Goal: Information Seeking & Learning: Learn about a topic

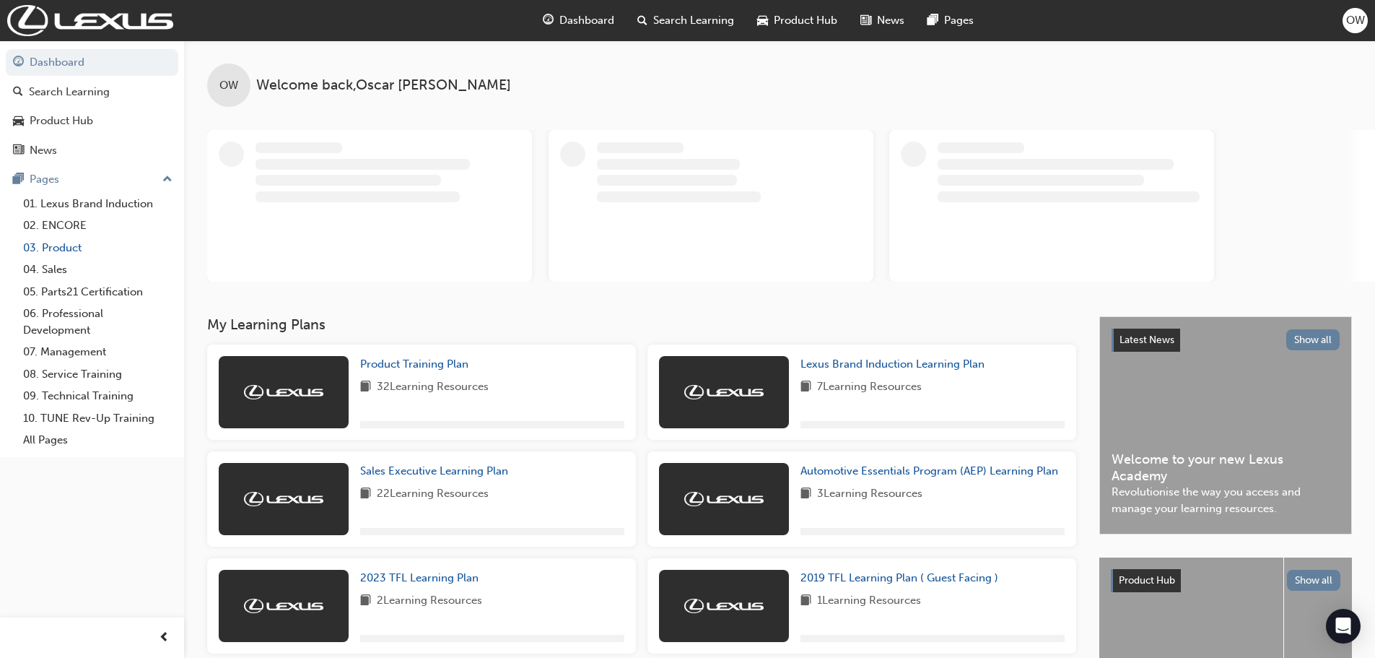
click at [58, 248] on link "03. Product" at bounding box center [97, 248] width 161 height 22
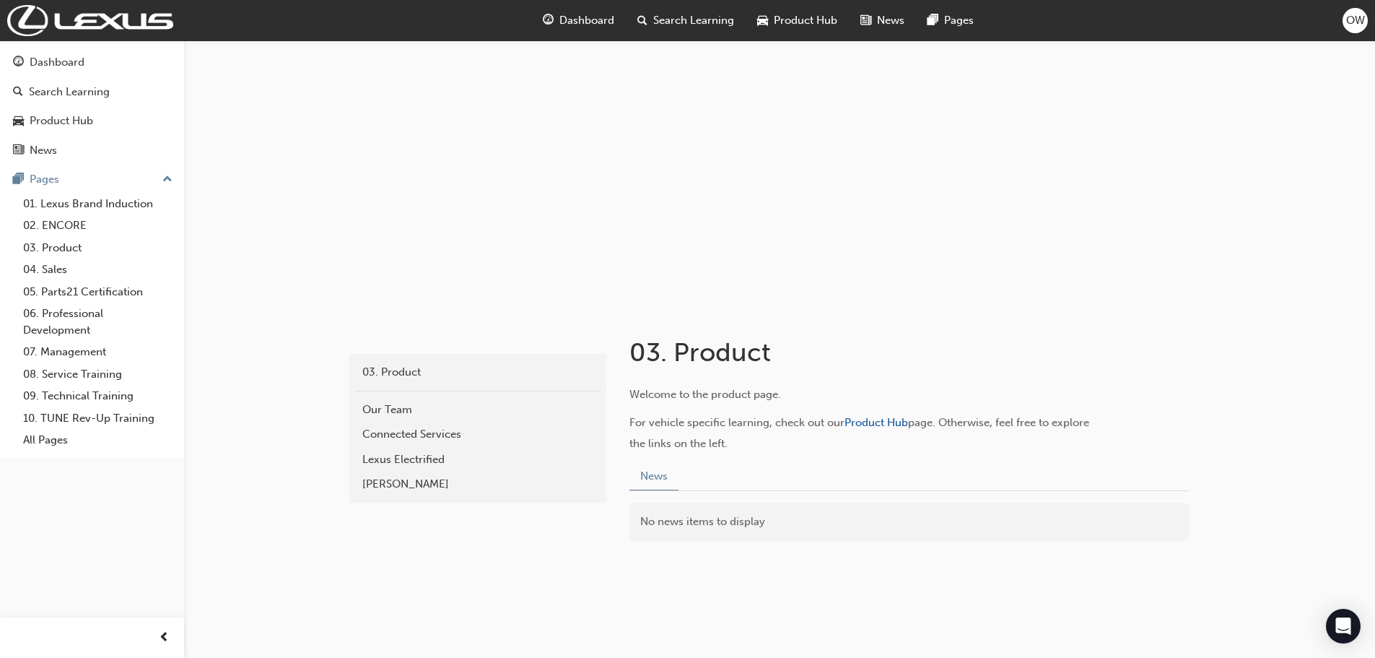
scroll to position [33, 0]
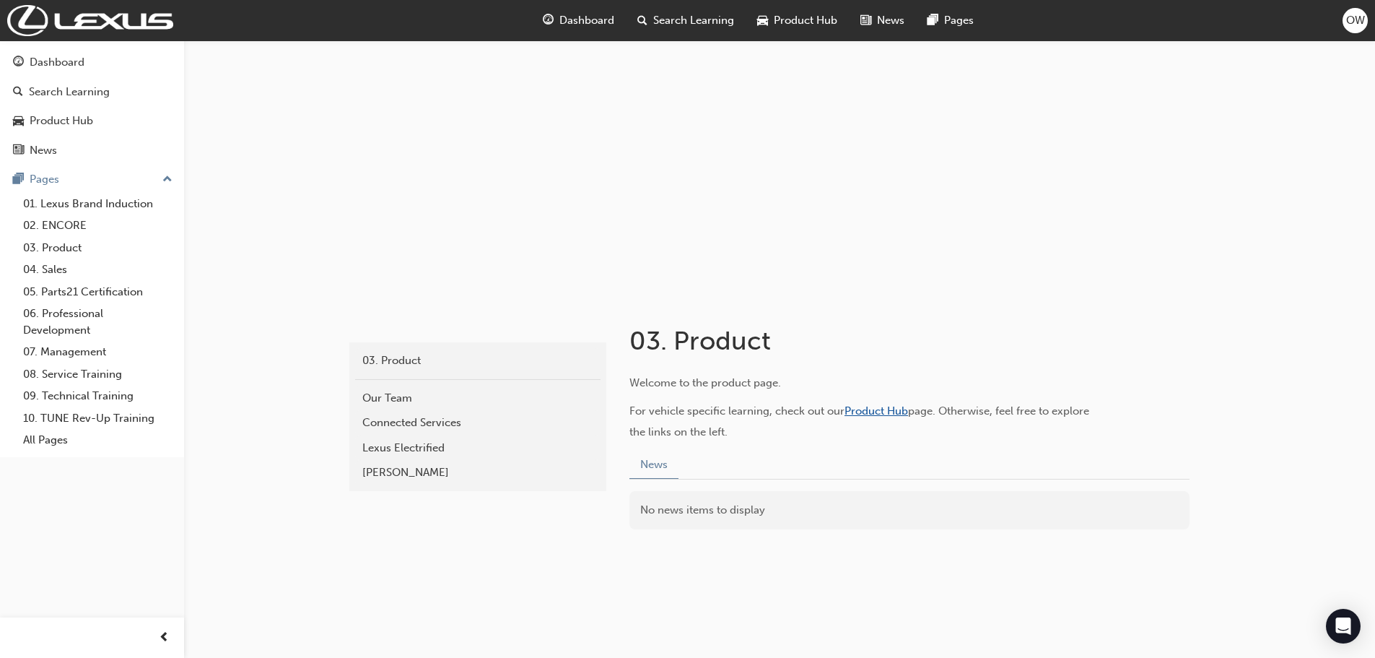
click at [869, 410] on span "Product Hub" at bounding box center [877, 410] width 64 height 13
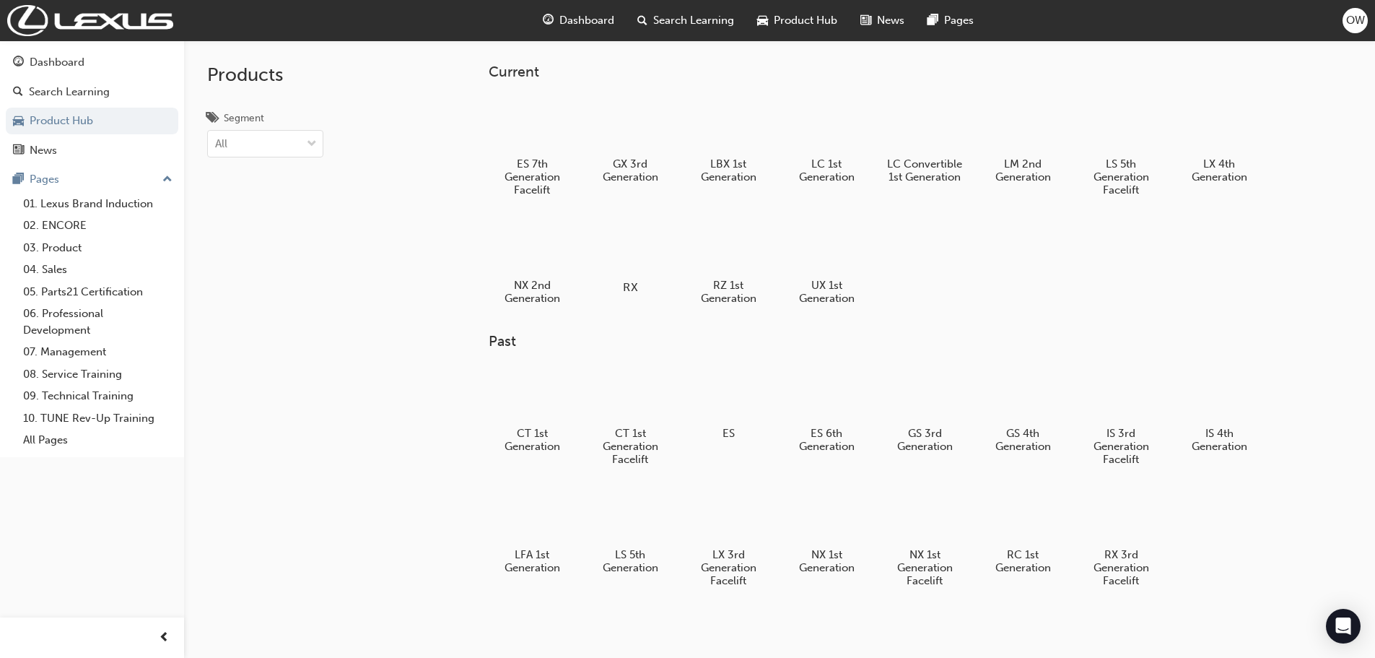
click at [635, 255] on div at bounding box center [630, 246] width 80 height 58
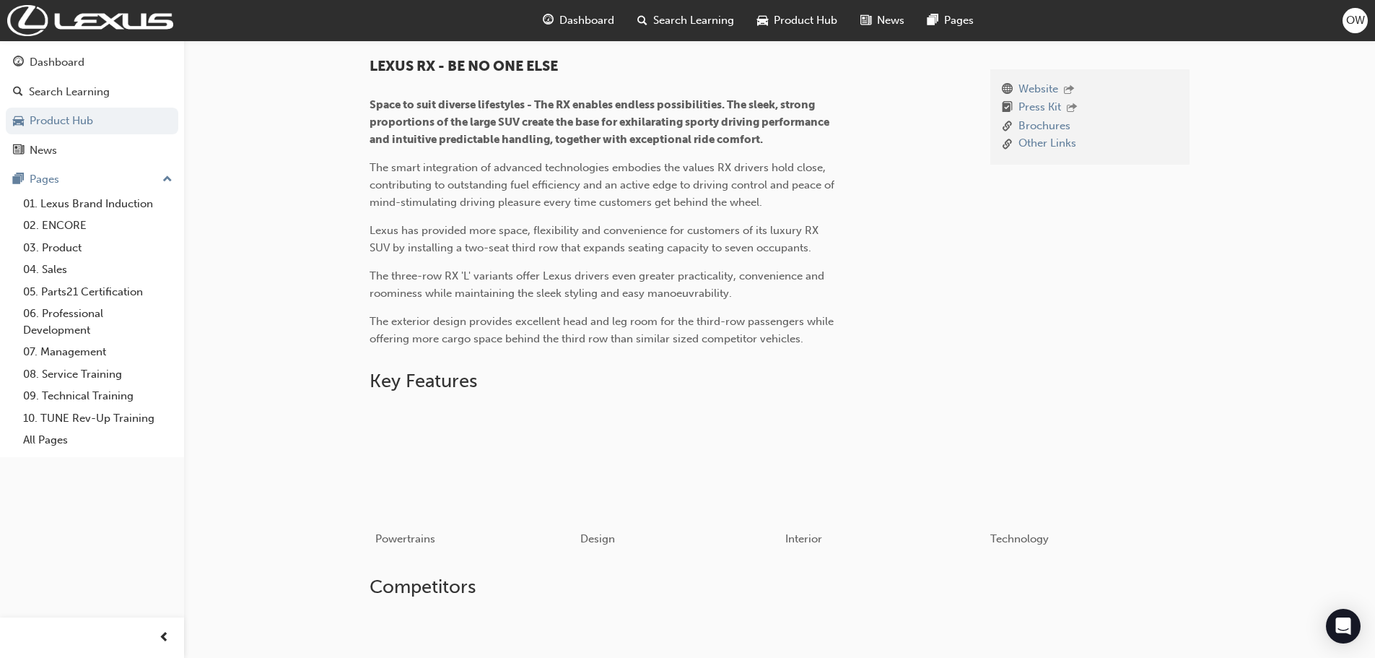
scroll to position [139, 0]
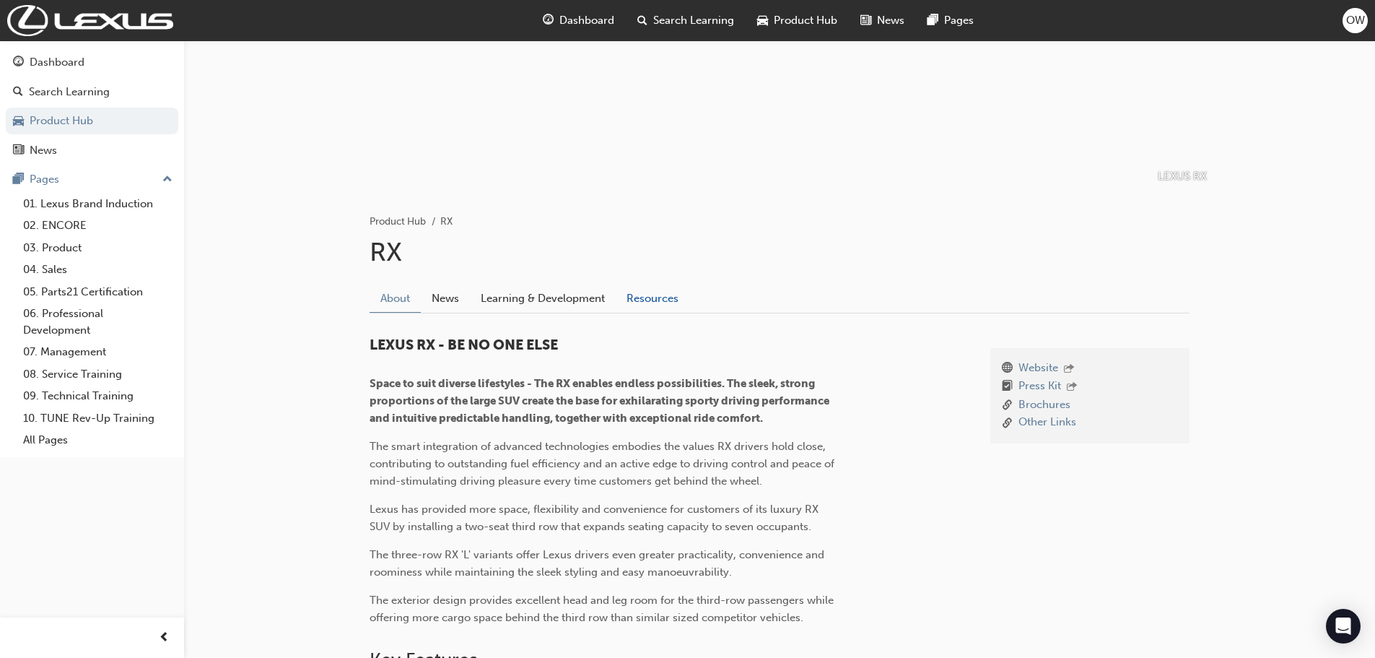
click at [653, 302] on link "Resources" at bounding box center [653, 297] width 74 height 27
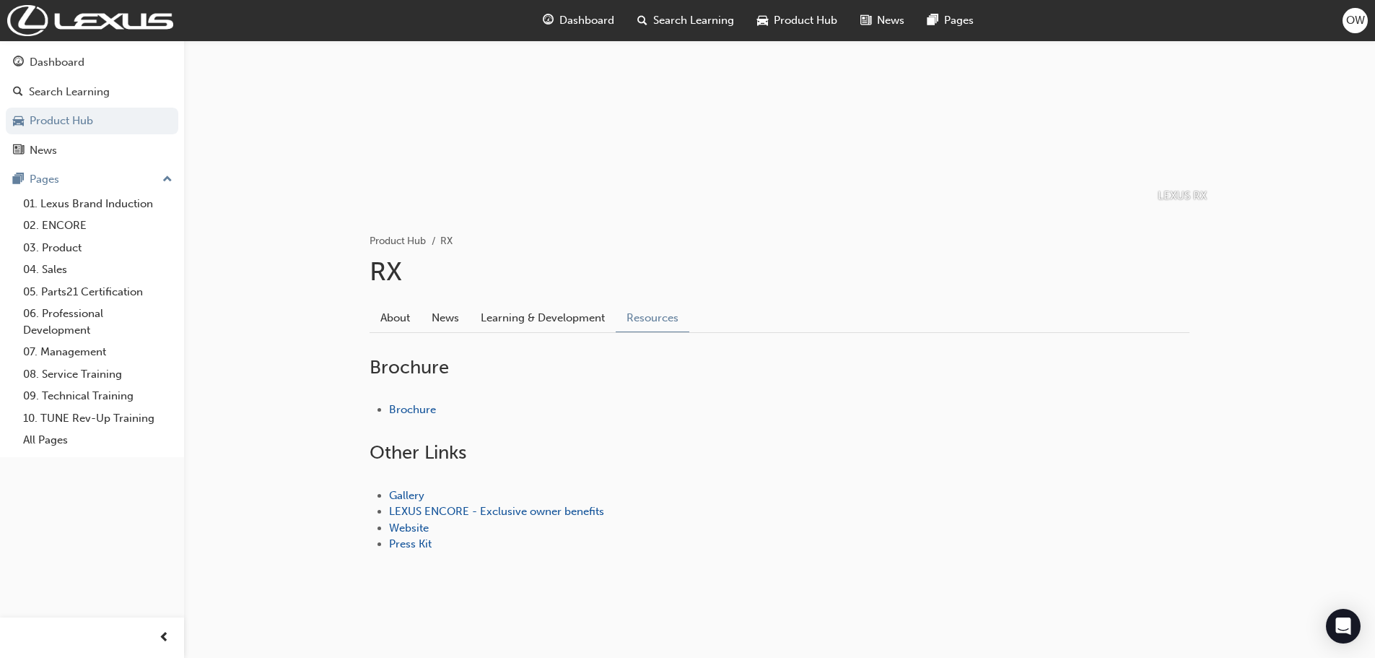
scroll to position [120, 0]
click at [404, 410] on link "Brochure" at bounding box center [412, 409] width 47 height 13
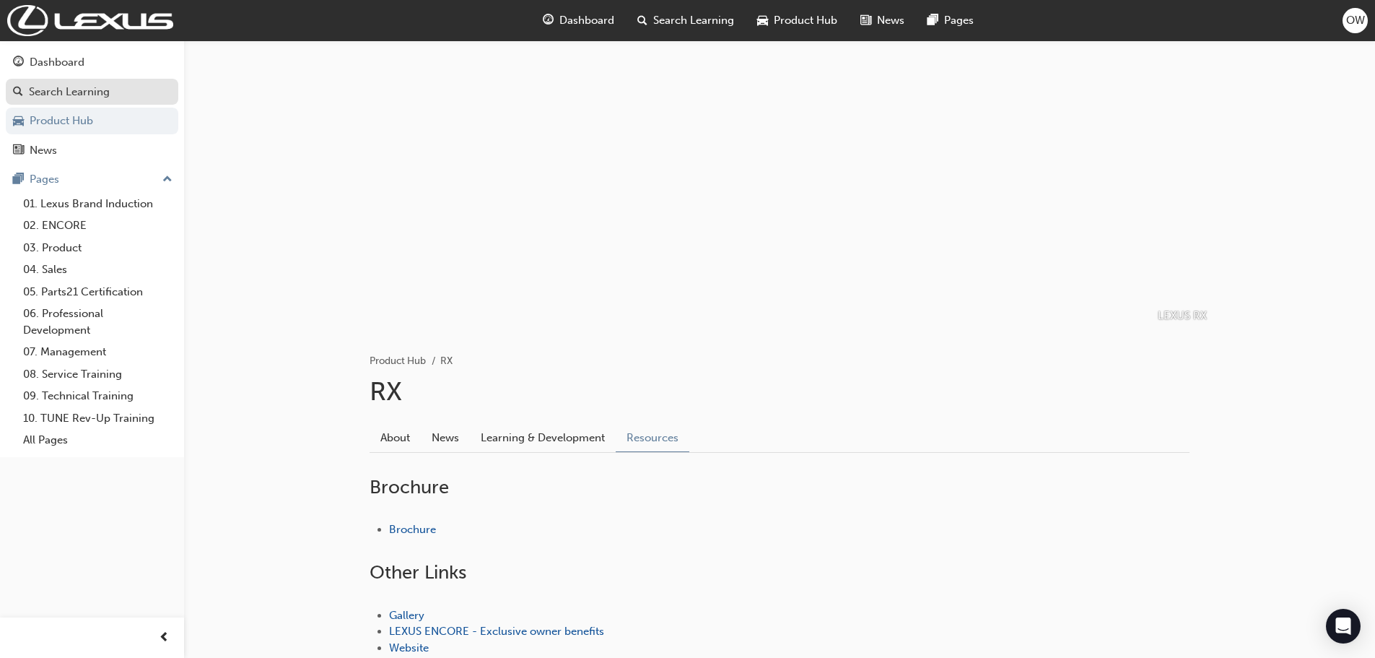
click at [50, 95] on div "Search Learning" at bounding box center [69, 92] width 81 height 17
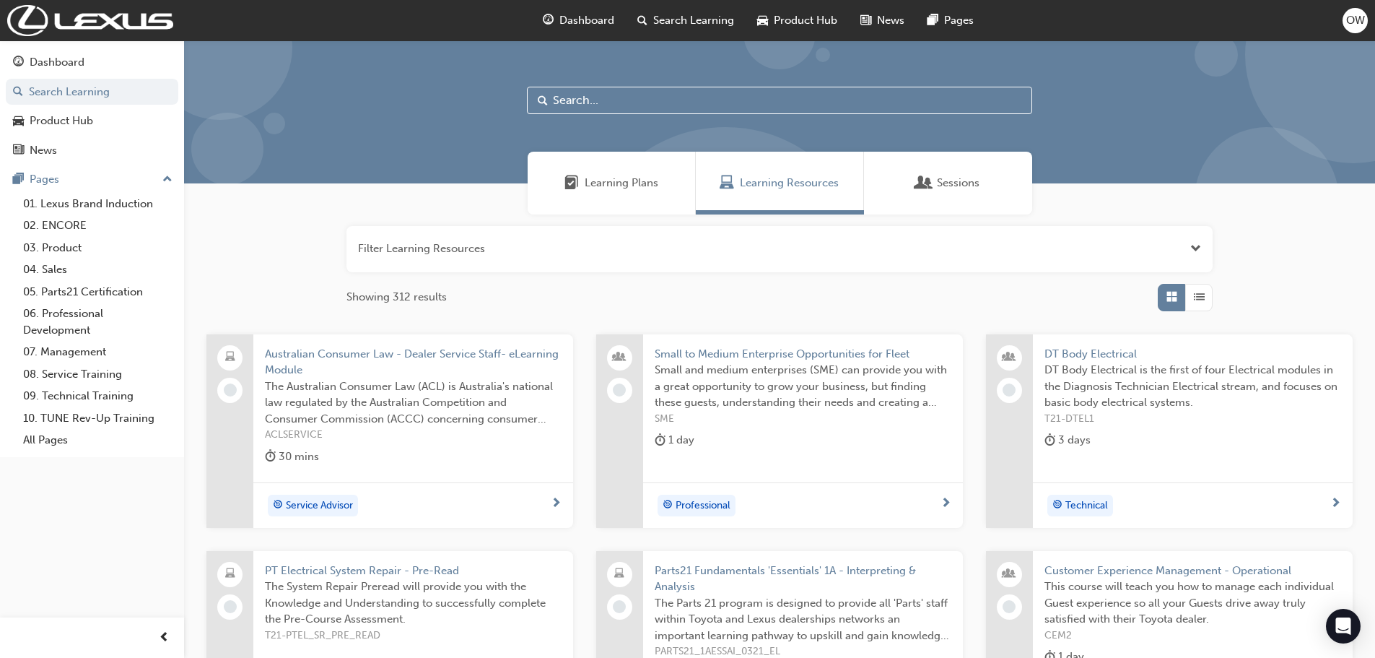
click at [618, 97] on input "text" at bounding box center [779, 100] width 505 height 27
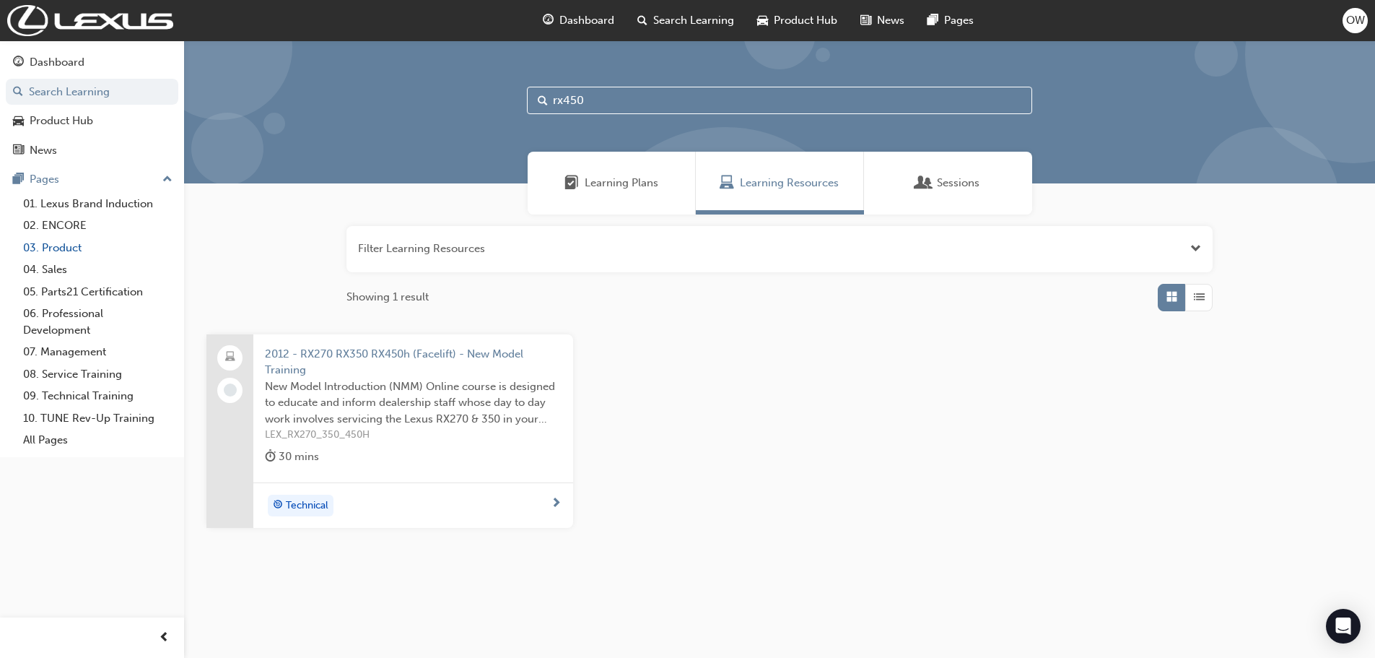
type input "rx450"
click at [61, 246] on link "03. Product" at bounding box center [97, 248] width 161 height 22
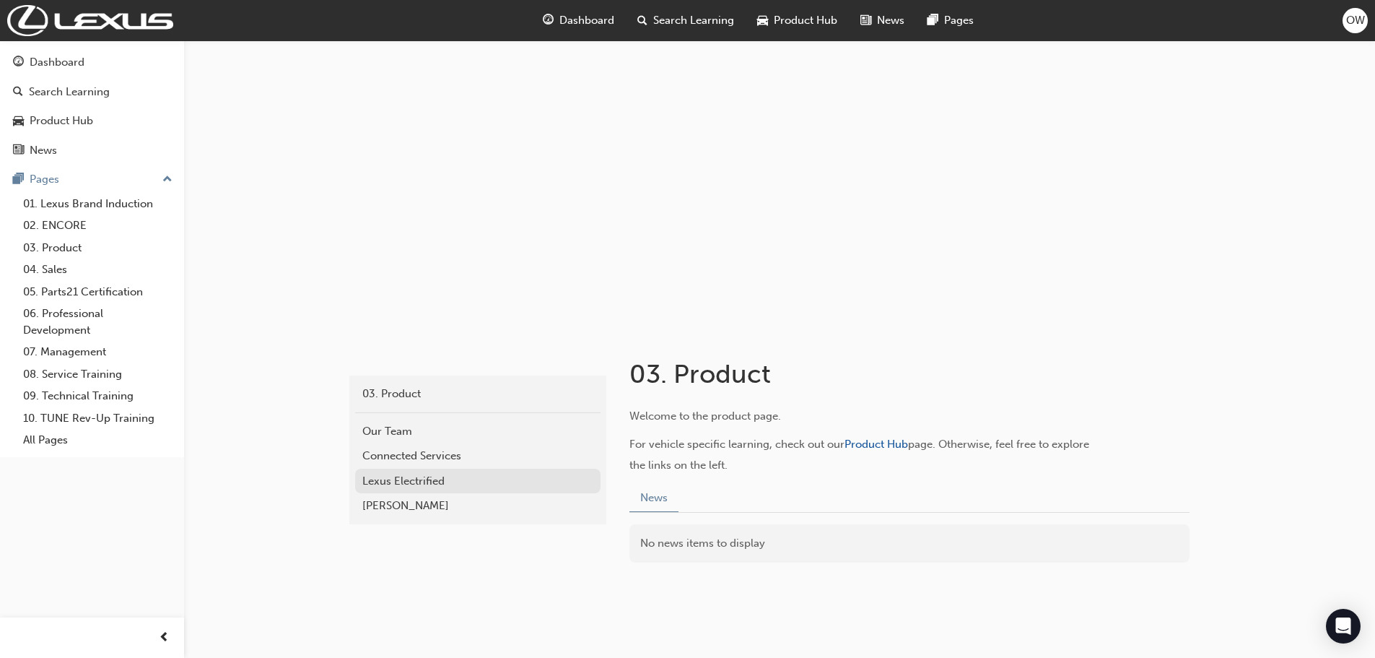
click at [438, 478] on div "Lexus Electrified" at bounding box center [477, 481] width 231 height 17
